Goal: Navigation & Orientation: Find specific page/section

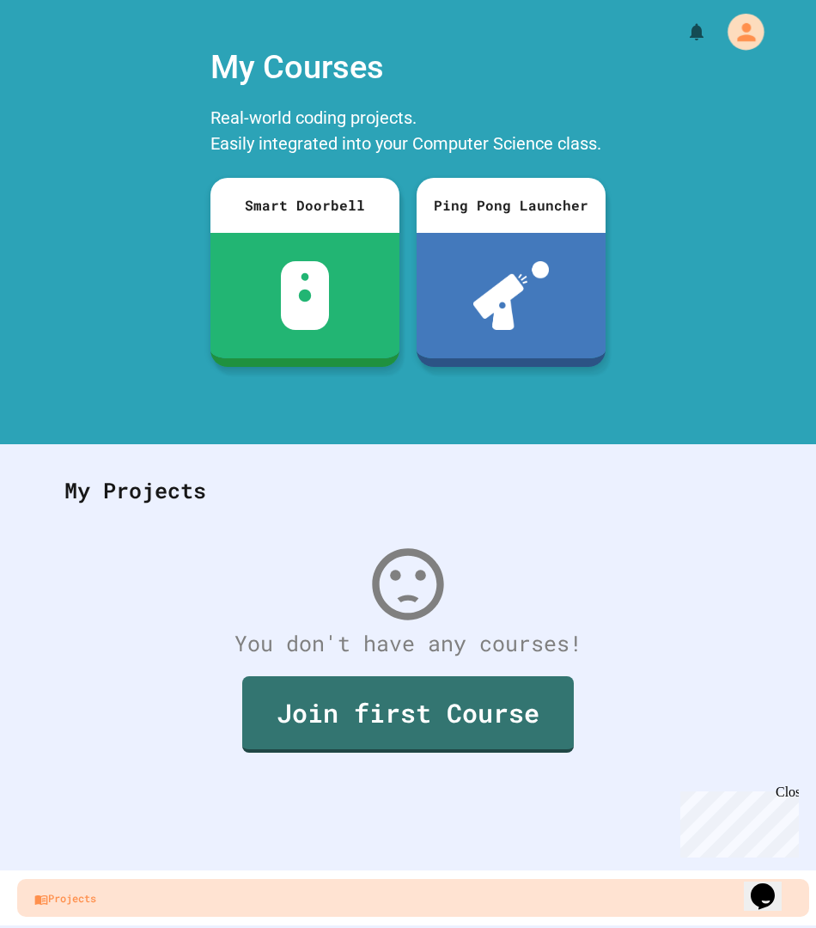
click at [743, 27] on icon "My Account" at bounding box center [746, 31] width 18 height 18
click at [87, 927] on div at bounding box center [408, 928] width 816 height 0
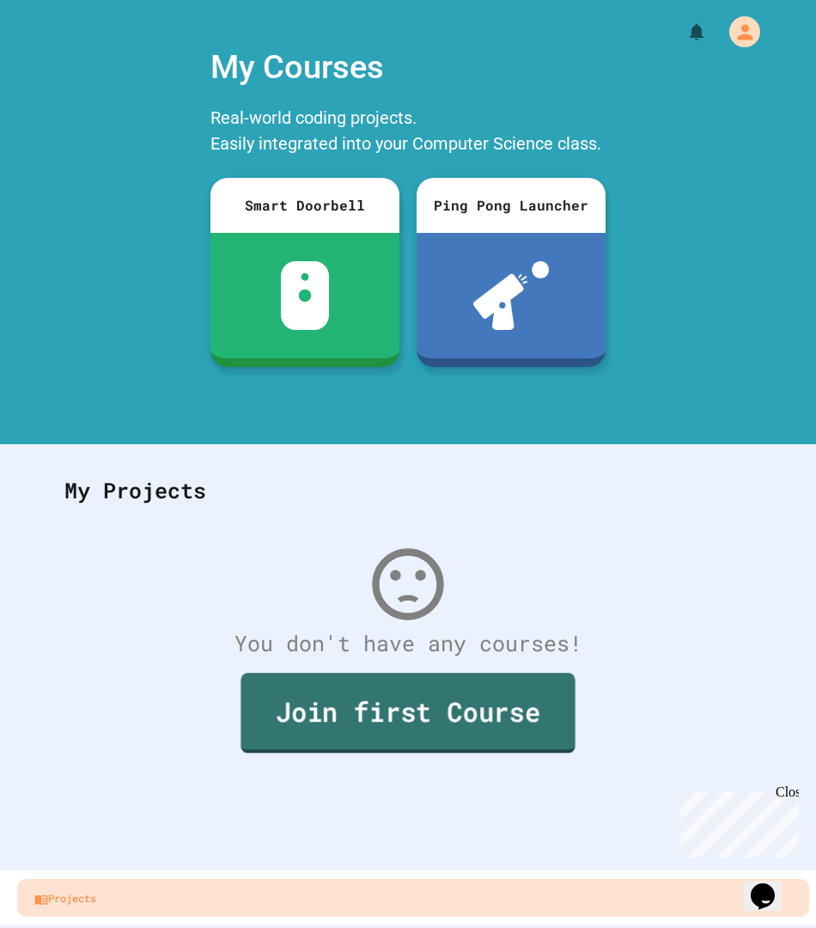
click at [312, 730] on link "Join first Course" at bounding box center [407, 712] width 334 height 80
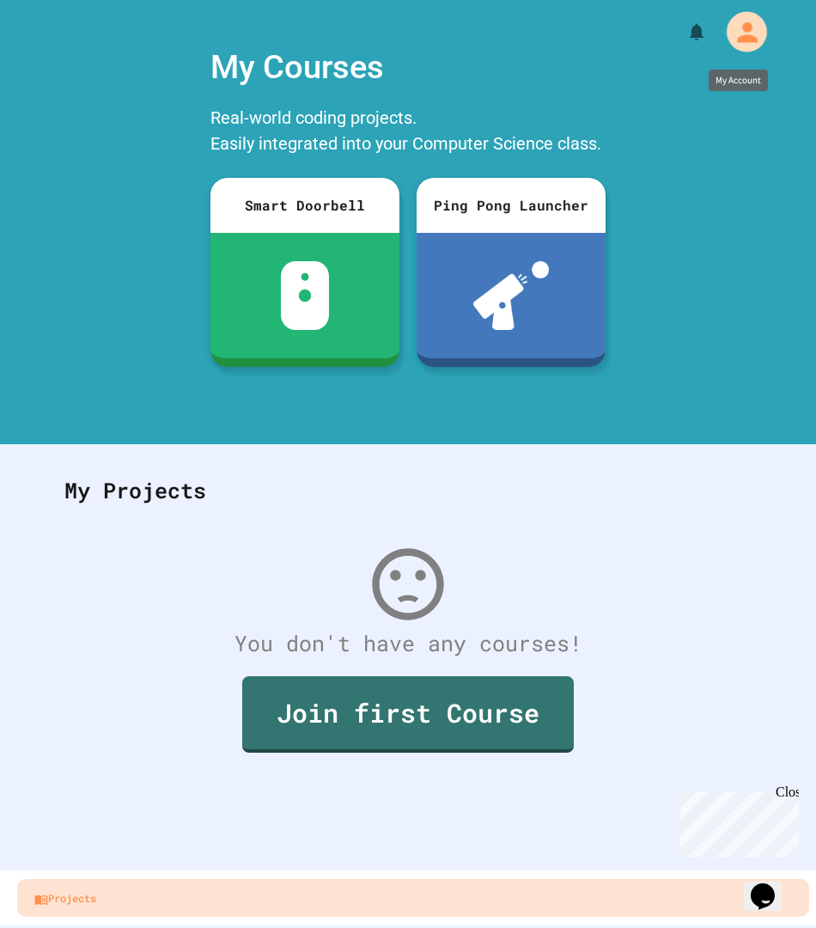
click at [741, 26] on icon "My Account" at bounding box center [747, 31] width 20 height 20
click at [259, 927] on div at bounding box center [408, 928] width 816 height 0
click at [3, 294] on div "My Courses Real-world coding projects. Easily integrated into your Computer Sci…" at bounding box center [408, 230] width 816 height 392
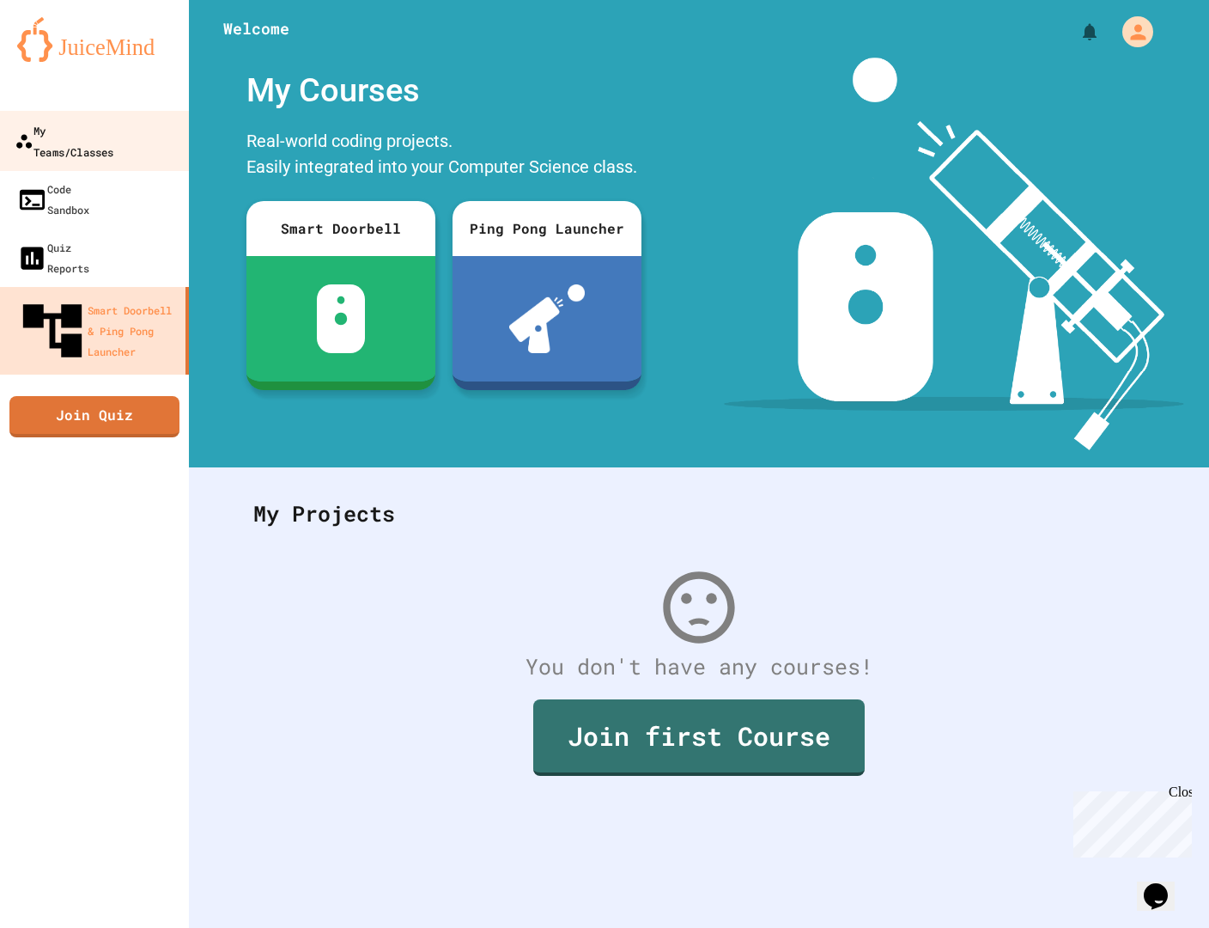
click at [113, 132] on div "My Teams/Classes" at bounding box center [64, 140] width 99 height 42
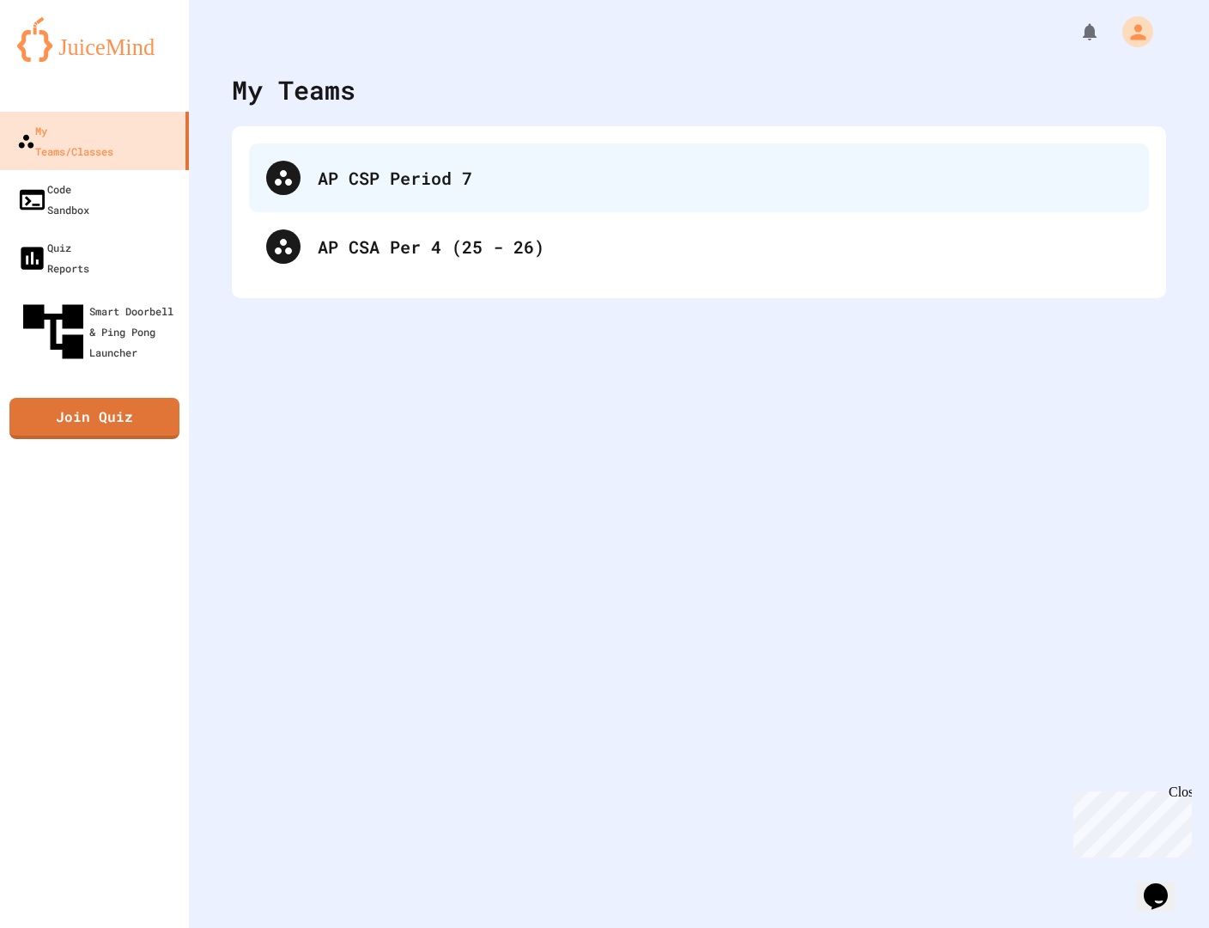
click at [439, 189] on div "AP CSP Period 7" at bounding box center [725, 178] width 814 height 26
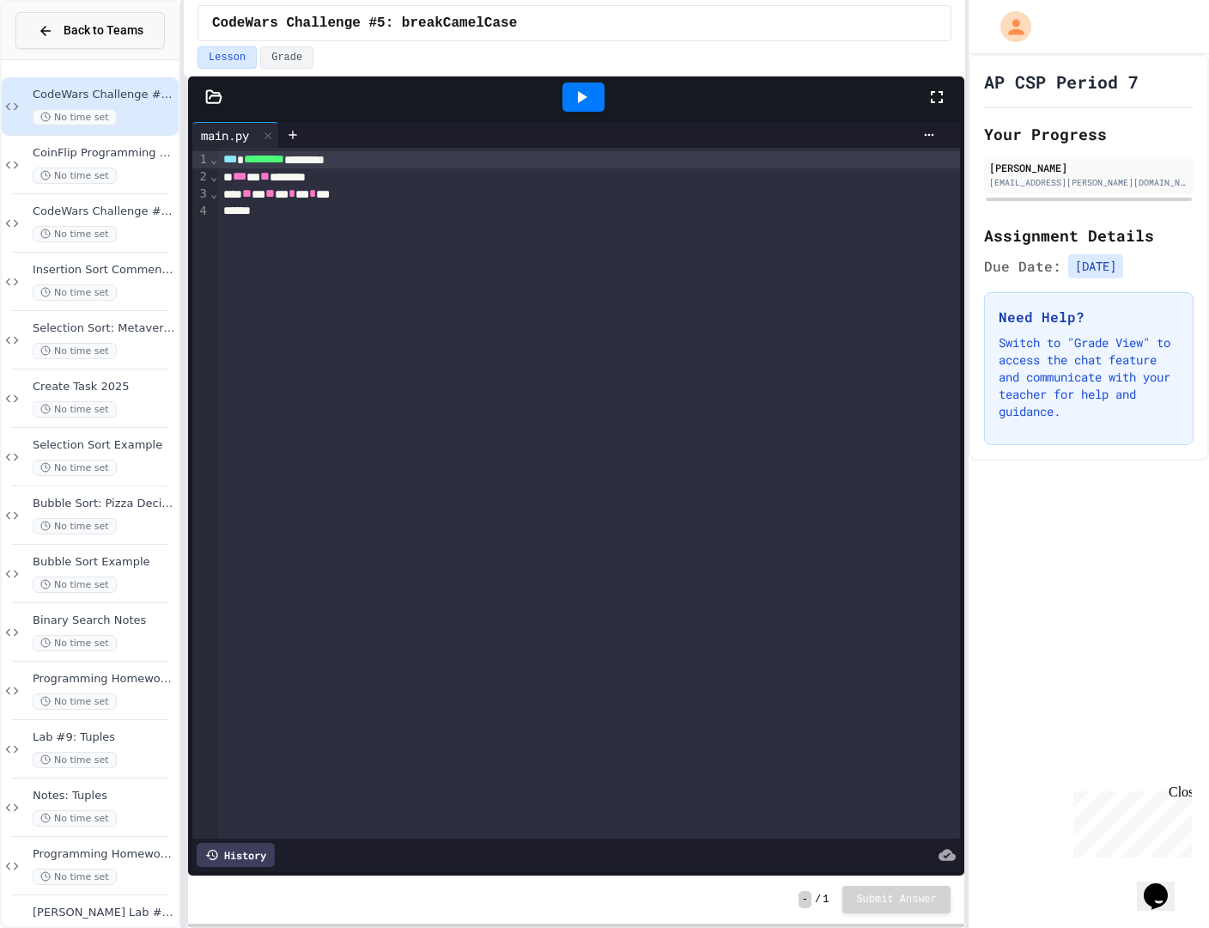
click at [71, 33] on span "Back to Teams" at bounding box center [104, 30] width 80 height 18
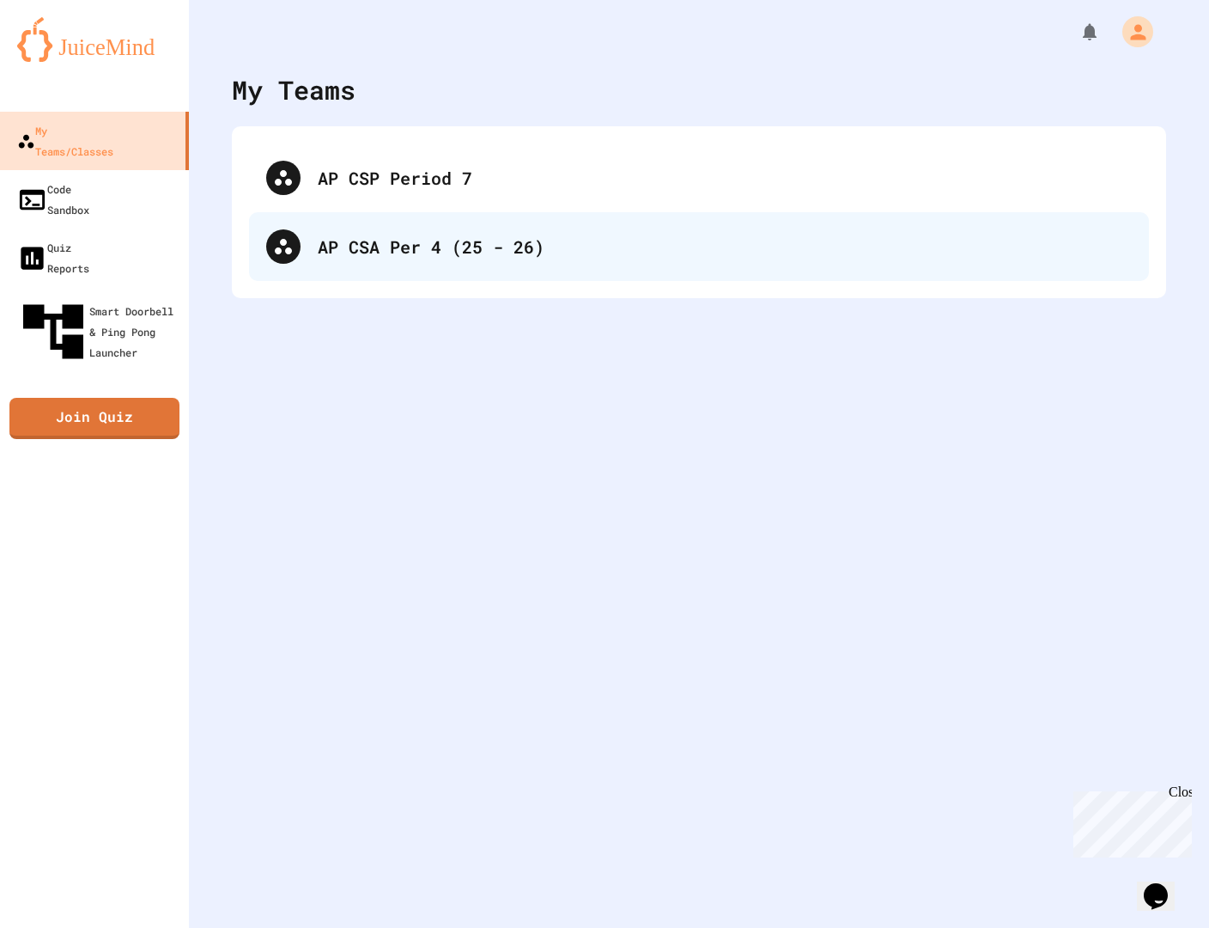
click at [362, 257] on div "AP CSA Per 4 (25 - 26)" at bounding box center [725, 247] width 814 height 26
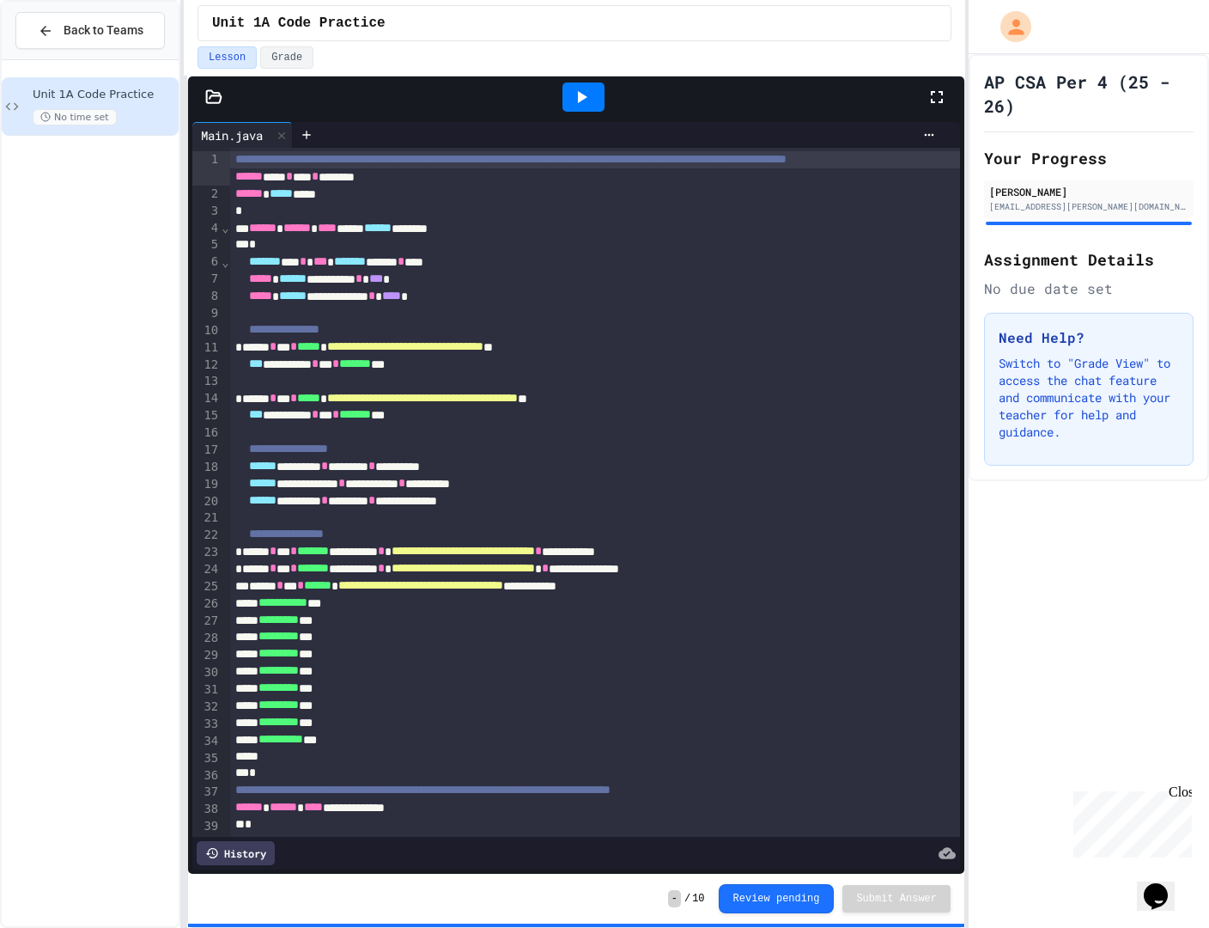
click at [222, 229] on span "⌄" at bounding box center [225, 228] width 9 height 14
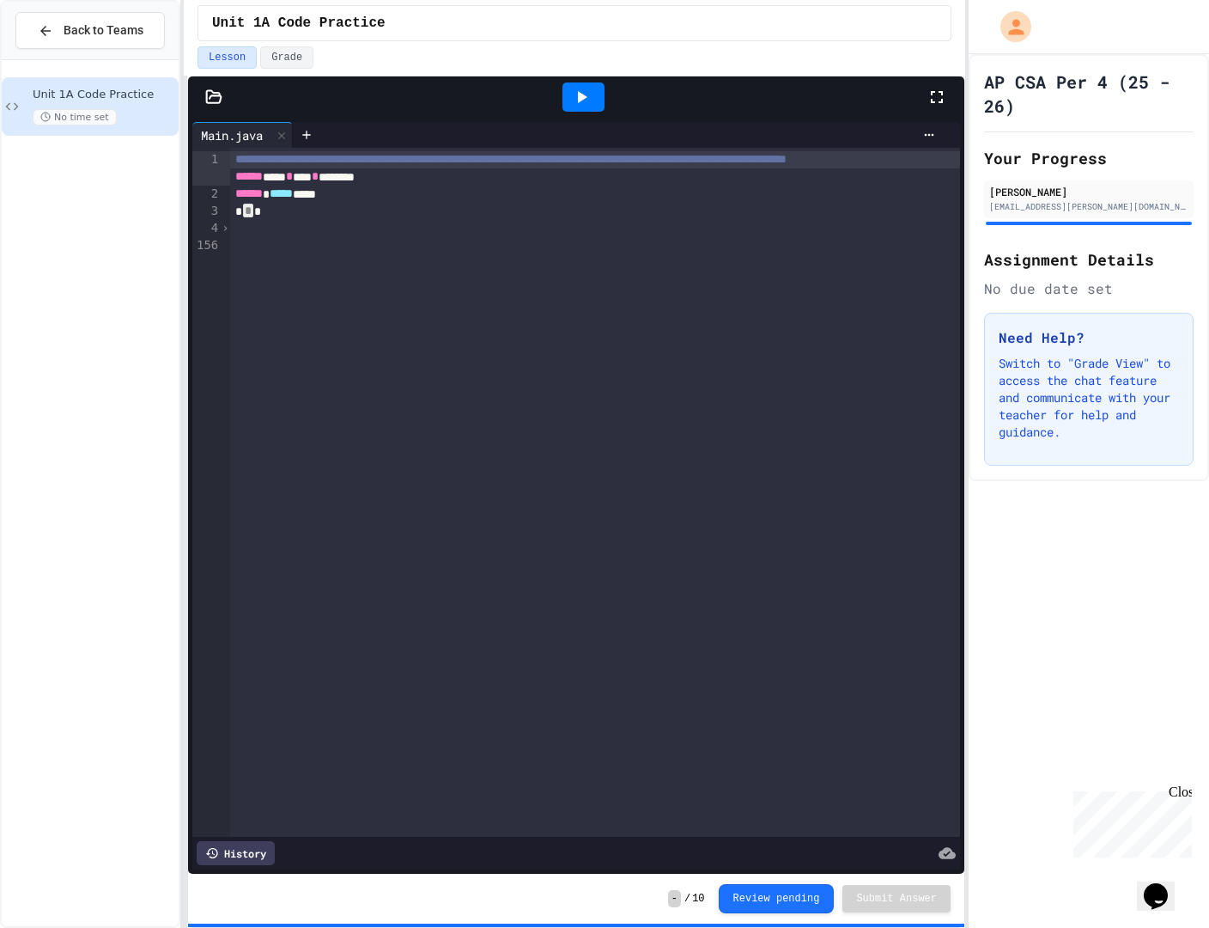
click at [226, 228] on span "›" at bounding box center [225, 228] width 9 height 14
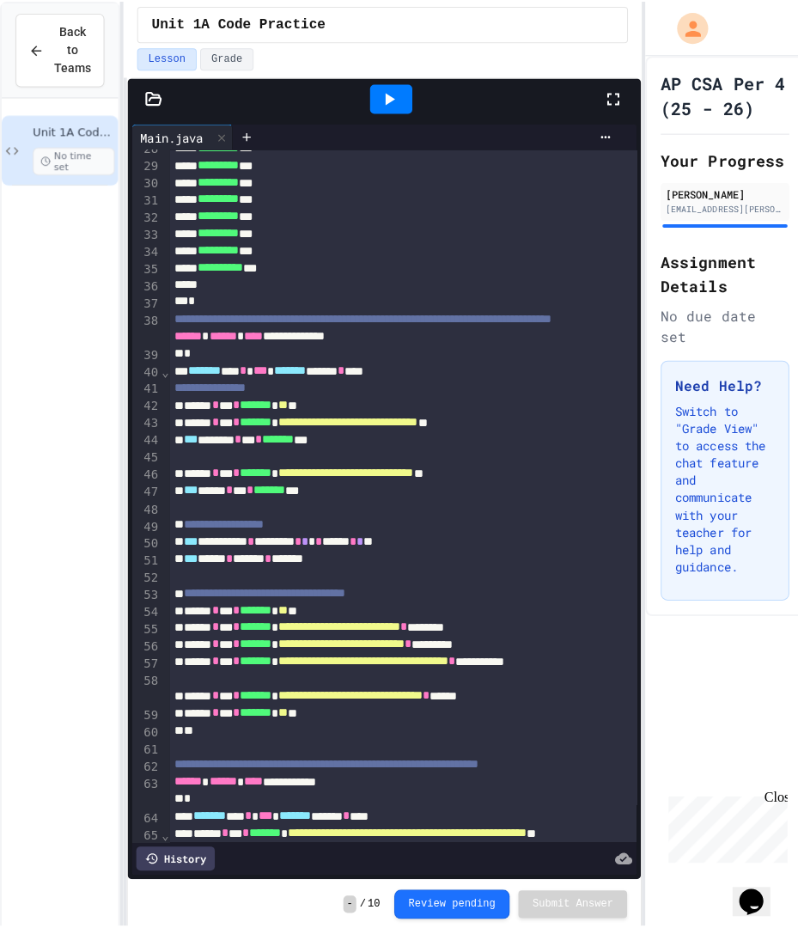
scroll to position [577, 0]
